Goal: Information Seeking & Learning: Learn about a topic

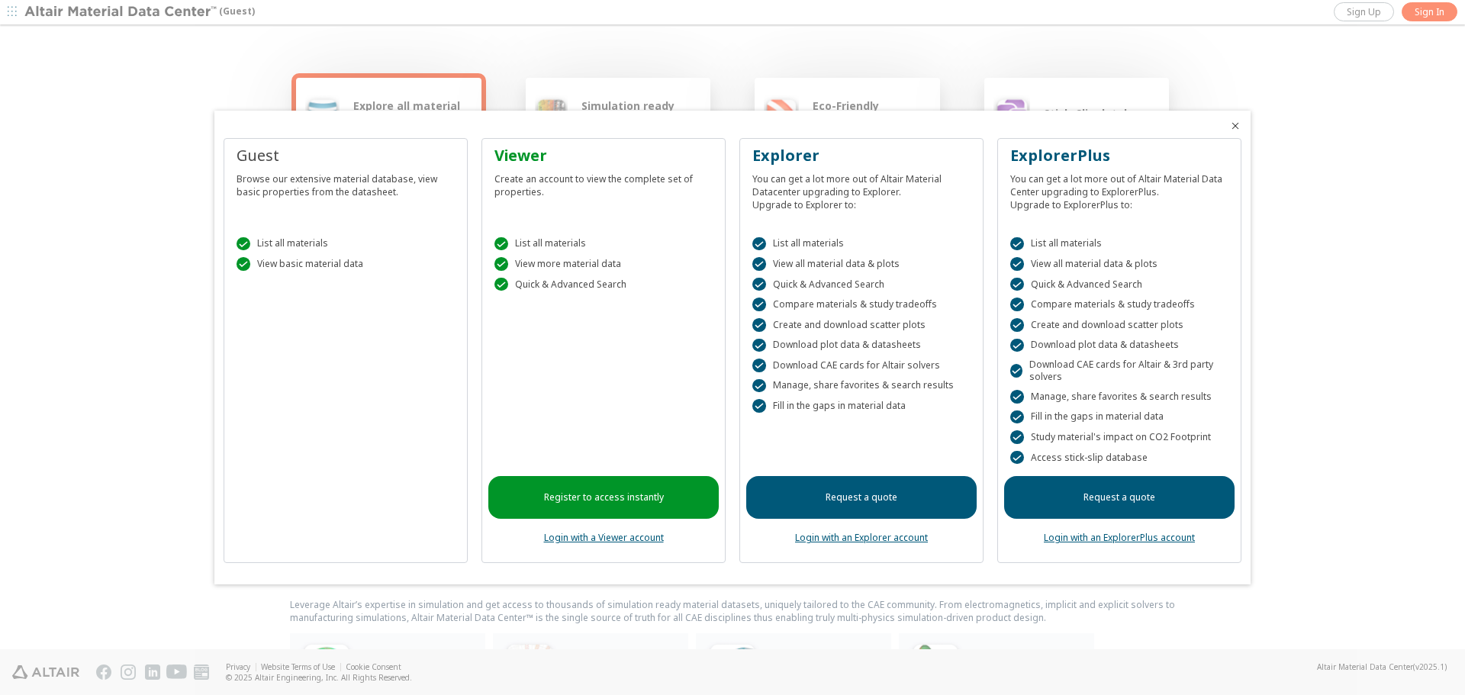
click at [1097, 468] on div " List all materials  View all material data & plots  Quick & Advanced Search…" at bounding box center [1119, 347] width 230 height 259
click at [1142, 541] on link "Login with an ExplorerPlus account" at bounding box center [1119, 537] width 151 height 13
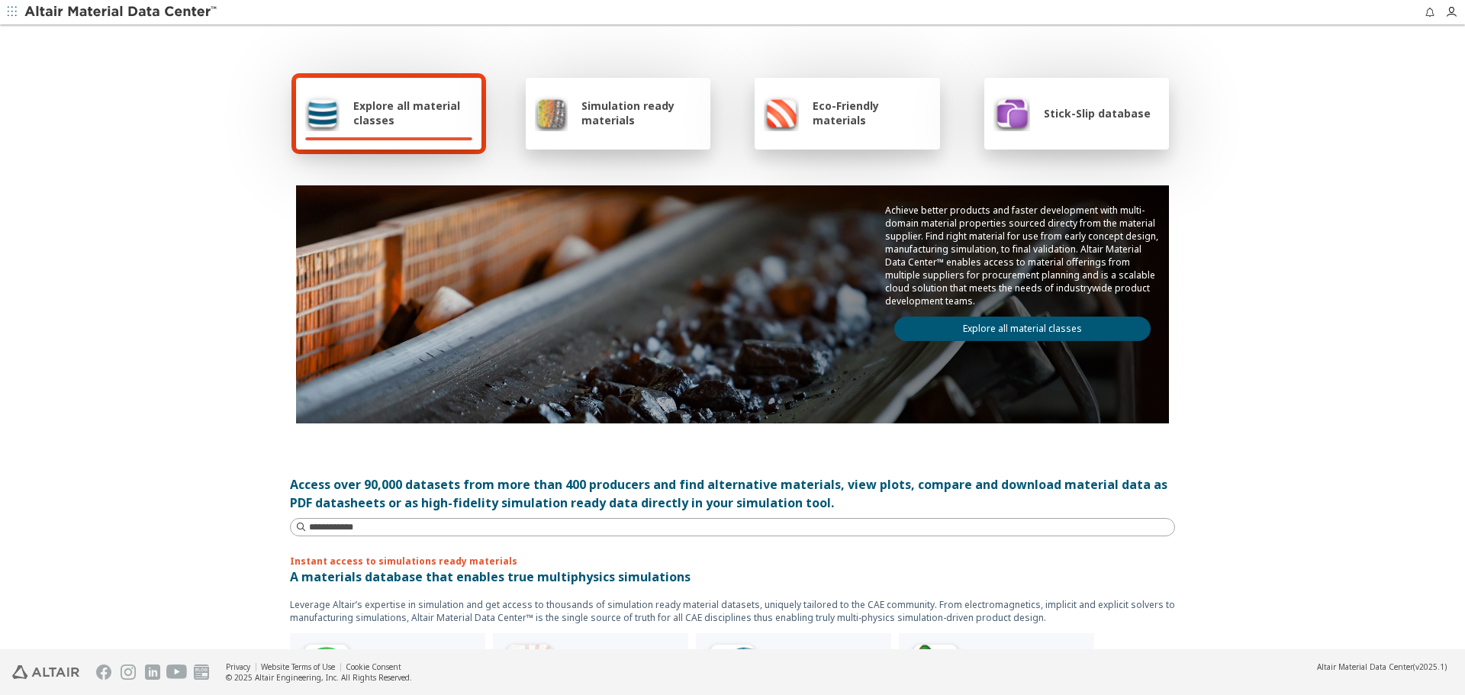
click at [1074, 124] on div "Stick-Slip database" at bounding box center [1072, 113] width 157 height 37
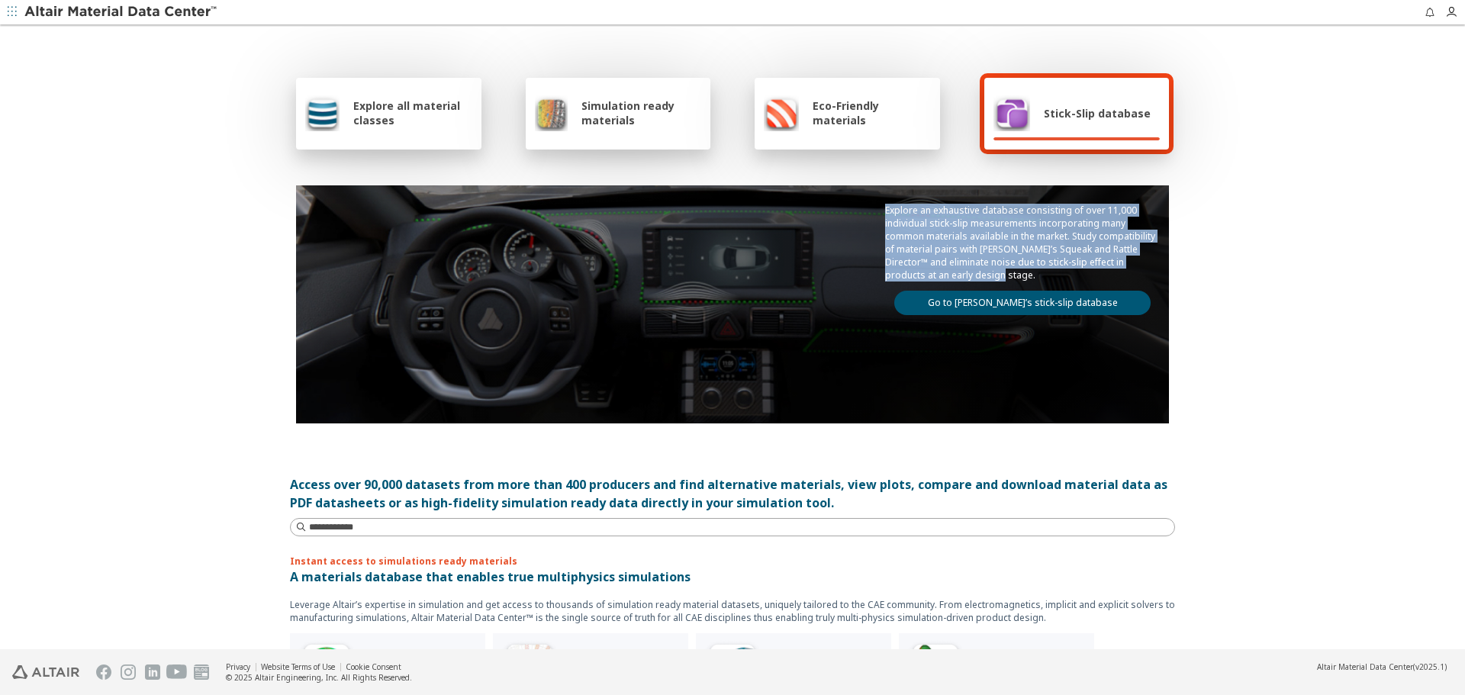
drag, startPoint x: 880, startPoint y: 209, endPoint x: 965, endPoint y: 271, distance: 104.9
click at [965, 271] on p "Explore an exhaustive database consisting of over 11,000 individual stick-slip …" at bounding box center [1022, 243] width 275 height 78
click at [1200, 259] on div "Explore all material classes Simulation ready materials Eco-Friendly materials …" at bounding box center [732, 338] width 1465 height 623
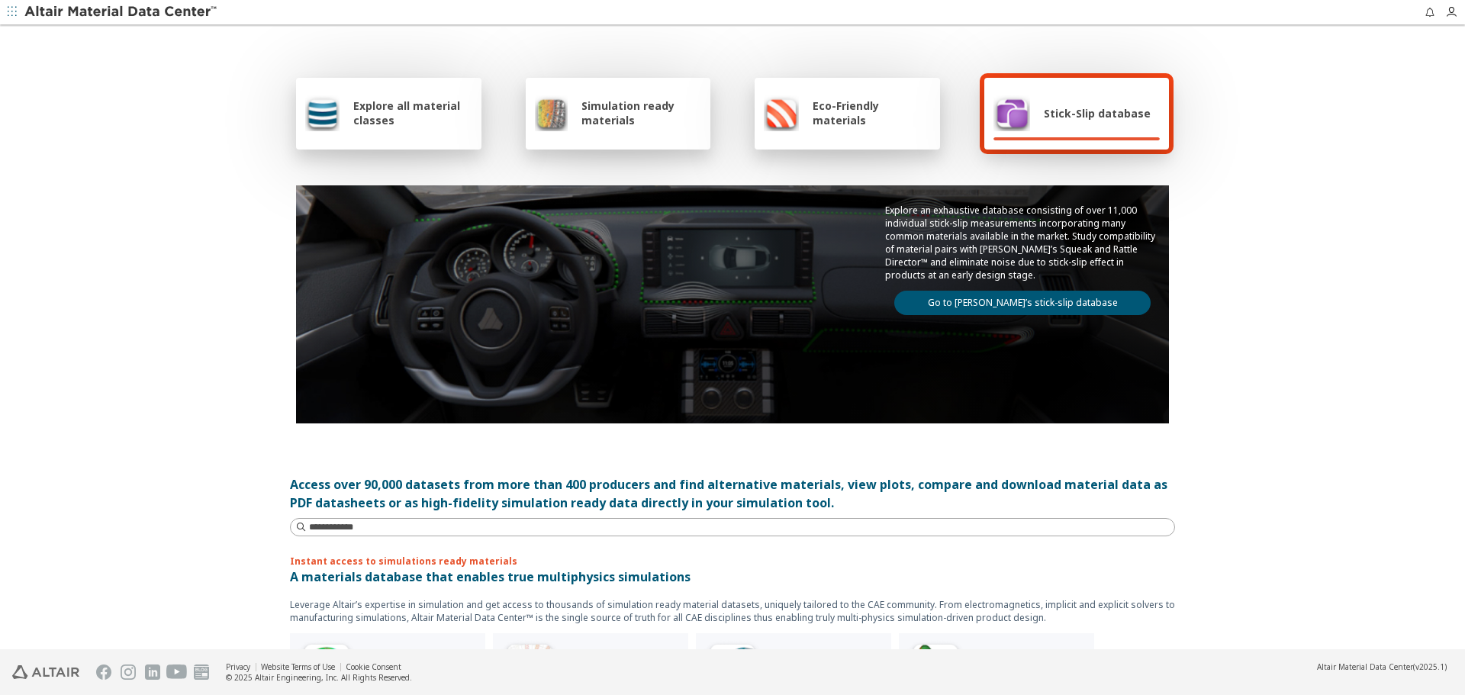
click at [1000, 304] on link "Go to Altair’s stick-slip database" at bounding box center [1022, 303] width 256 height 24
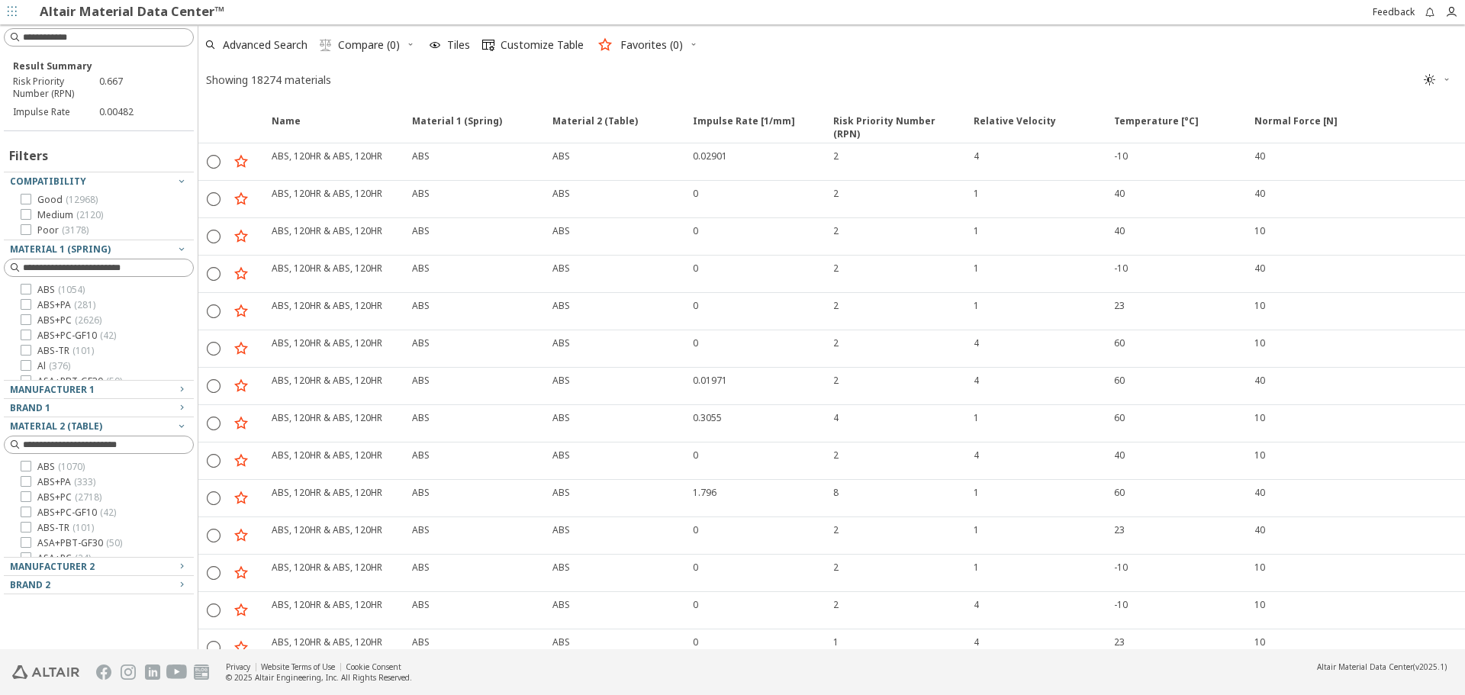
click at [155, 11] on link "Altair Material Data Center™" at bounding box center [132, 11] width 185 height 18
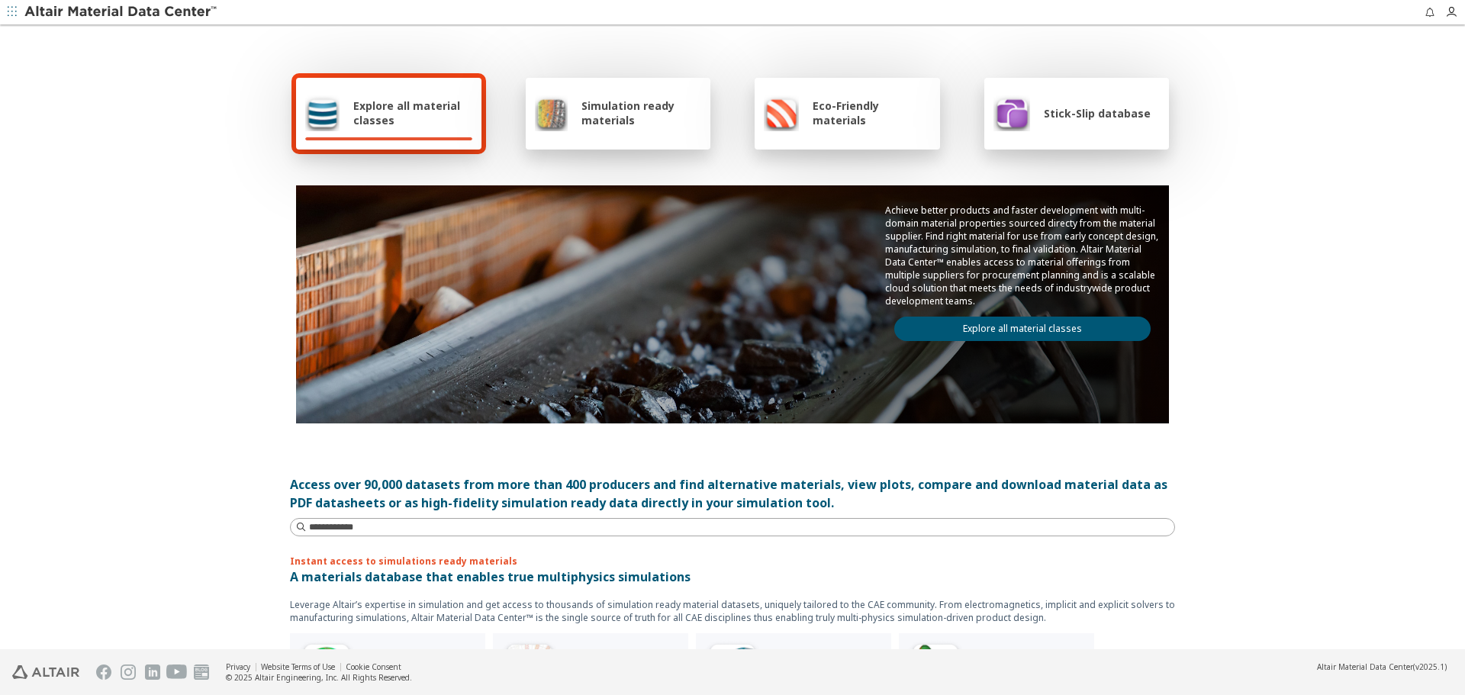
click at [1097, 95] on div "Stick-Slip database" at bounding box center [1072, 113] width 157 height 37
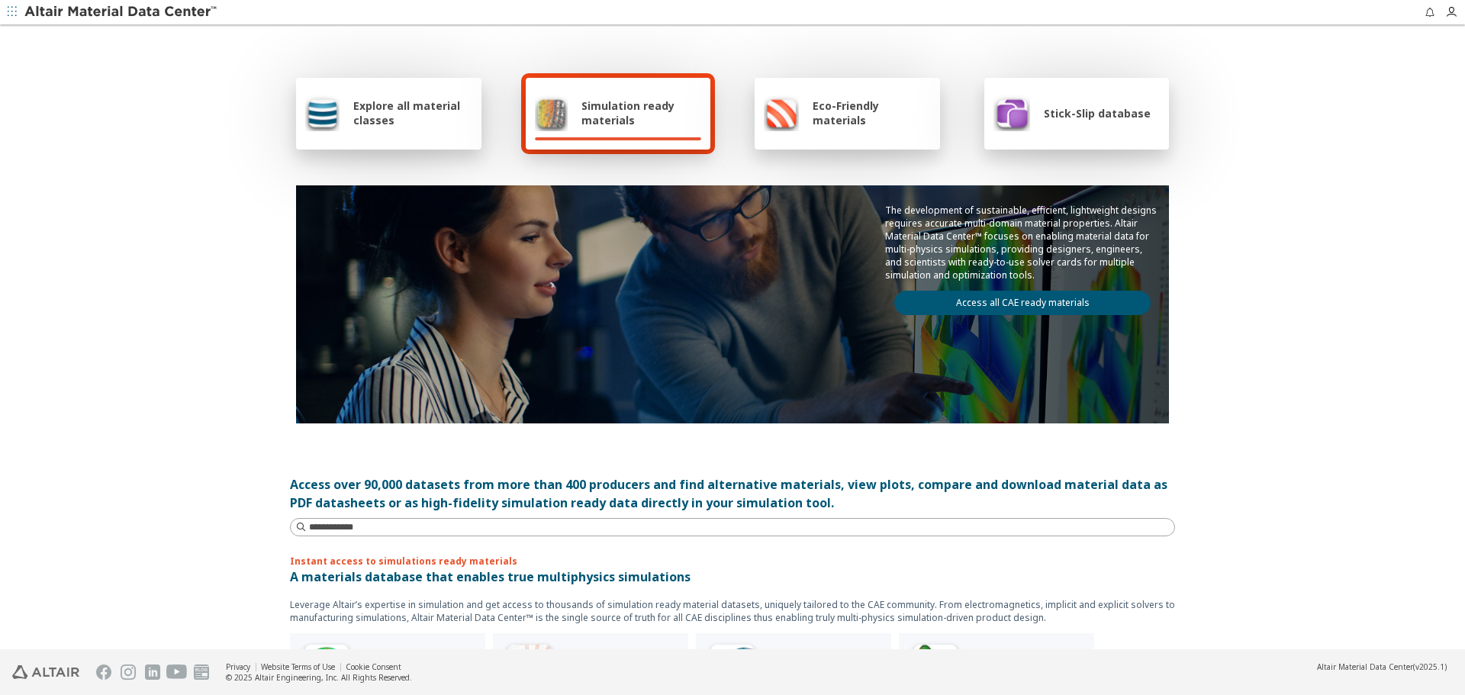
click at [1098, 111] on span "Stick-Slip database" at bounding box center [1097, 113] width 107 height 14
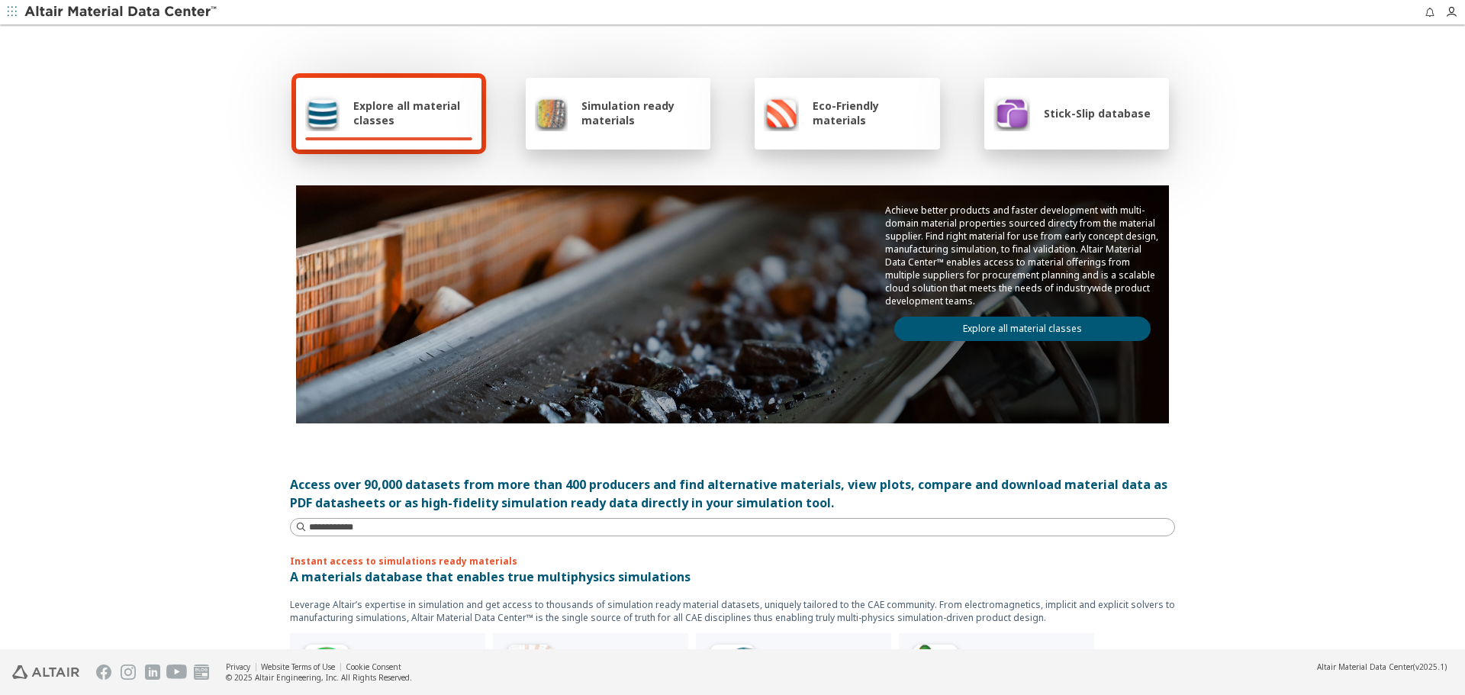
drag, startPoint x: 240, startPoint y: 2, endPoint x: 229, endPoint y: 25, distance: 25.3
click at [193, 88] on div "Explore all material classes Simulation ready materials Eco-Friendly materials …" at bounding box center [732, 338] width 1465 height 623
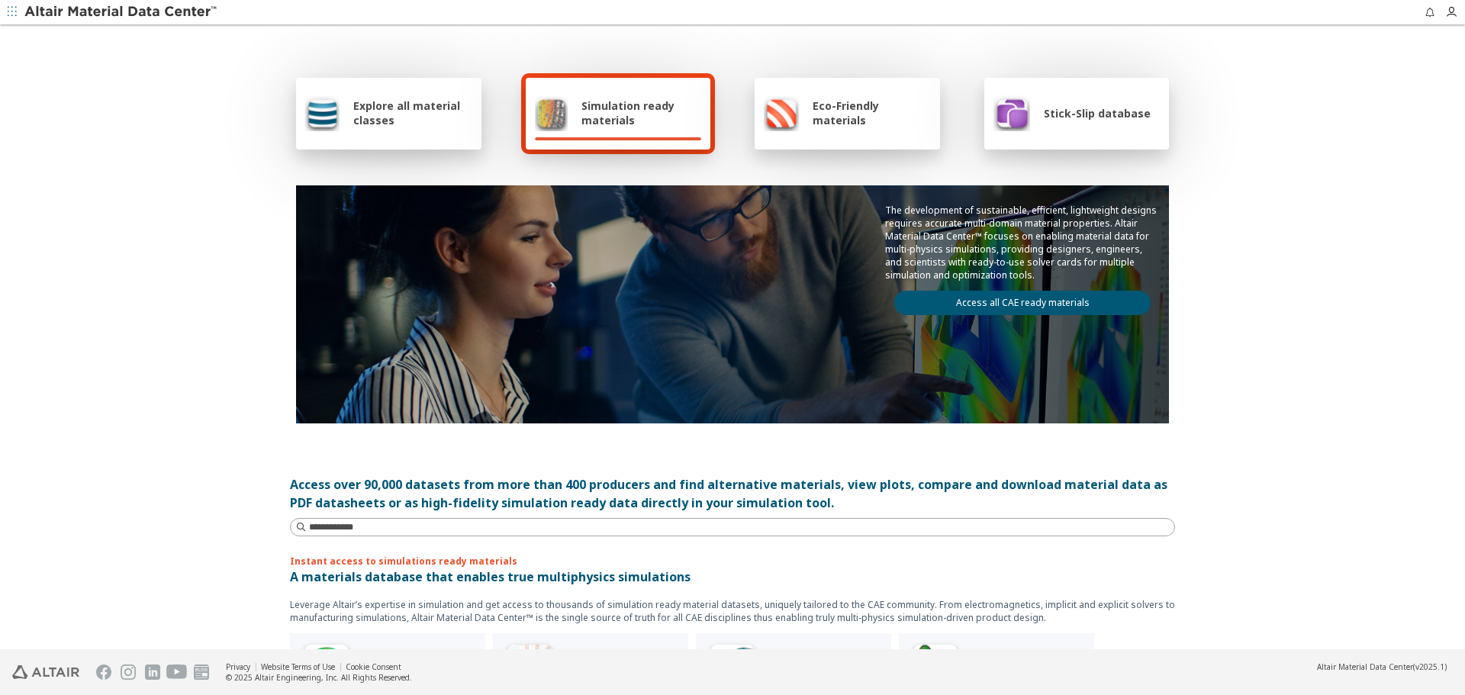
click at [69, 187] on div "Explore all material classes Simulation ready materials Eco-Friendly materials …" at bounding box center [732, 338] width 1465 height 623
